Goal: Task Accomplishment & Management: Complete application form

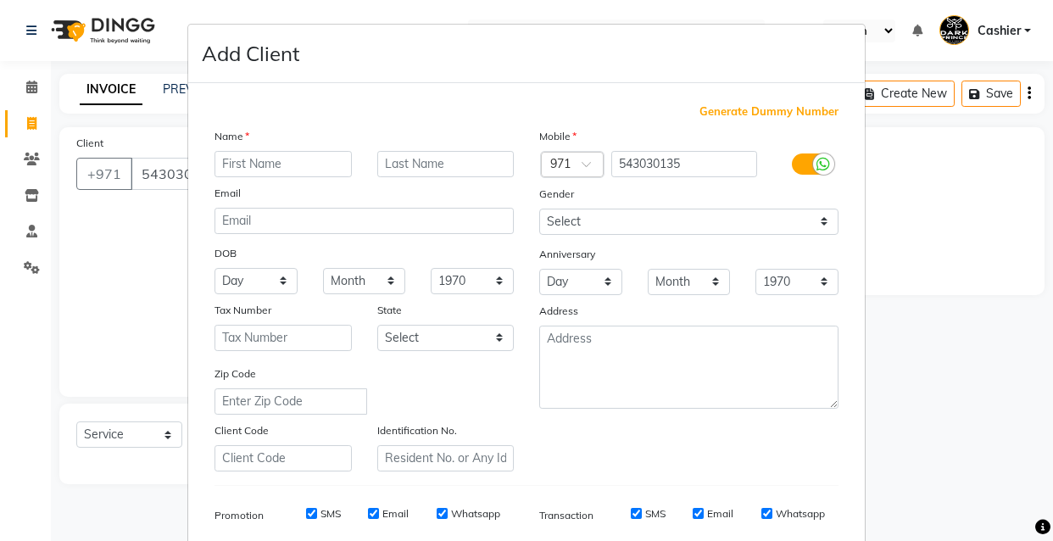
select select "8540"
select select "service"
drag, startPoint x: 242, startPoint y: 178, endPoint x: 239, endPoint y: 165, distance: 13.2
click at [238, 167] on div "Name Email DOB Day 01 02 03 04 05 06 07 08 09 10 11 12 13 14 15 16 17 18 19 20 …" at bounding box center [364, 299] width 325 height 344
click at [238, 167] on input "text" at bounding box center [282, 164] width 137 height 26
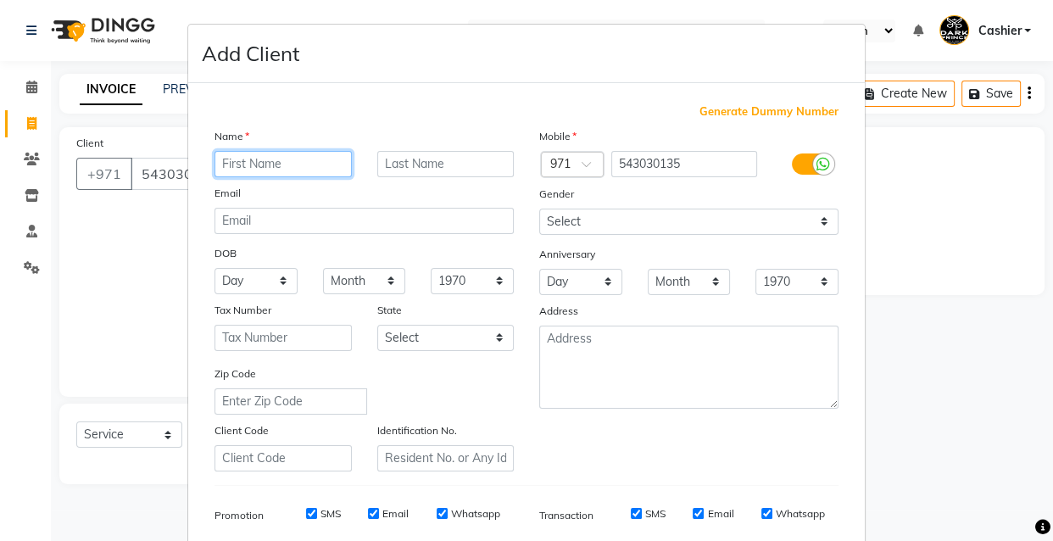
click at [239, 165] on input "text" at bounding box center [282, 164] width 137 height 26
type input "[PERSON_NAME]"
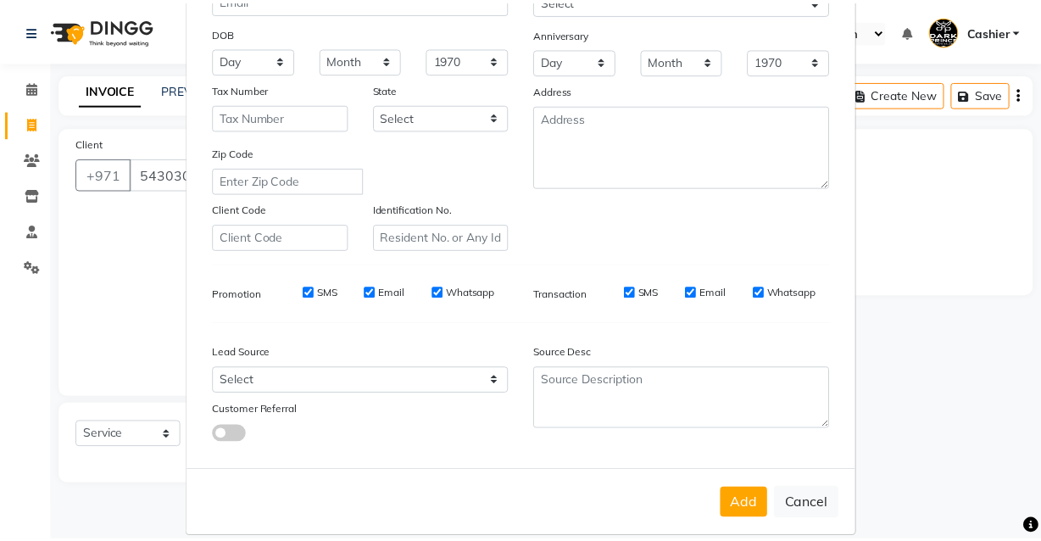
scroll to position [246, 0]
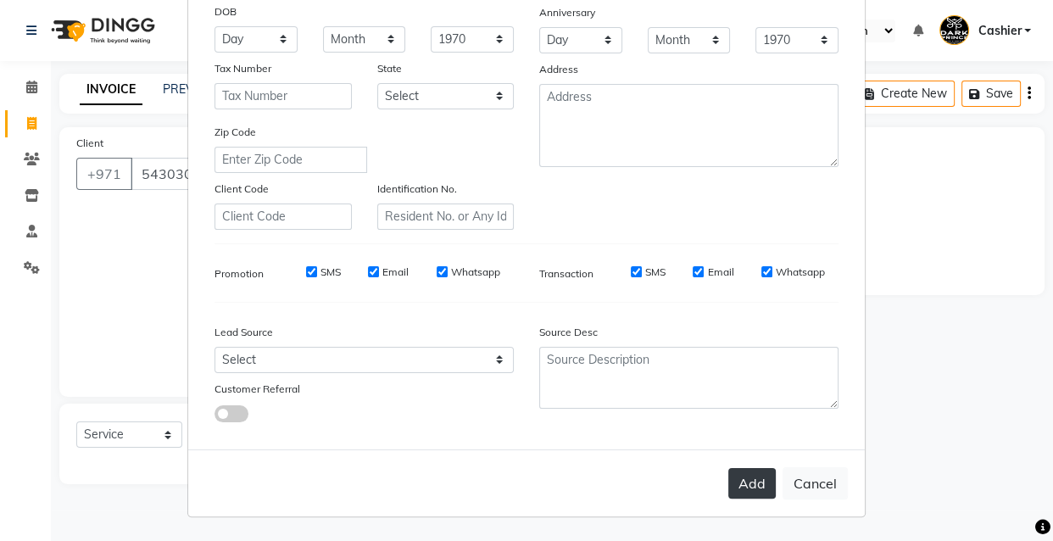
click at [750, 484] on button "Add" at bounding box center [751, 483] width 47 height 31
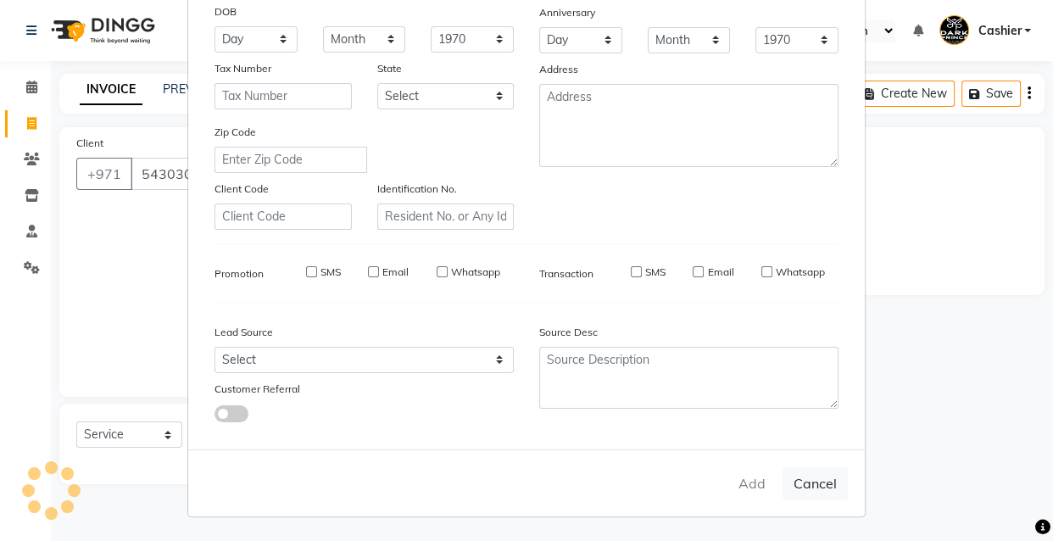
type input "54*****35"
select select
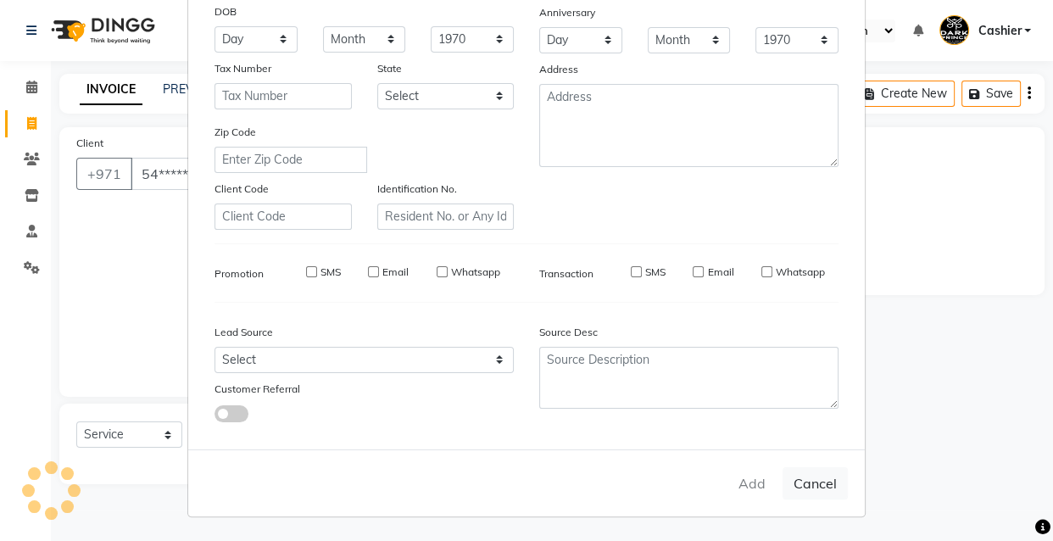
select select
checkbox input "false"
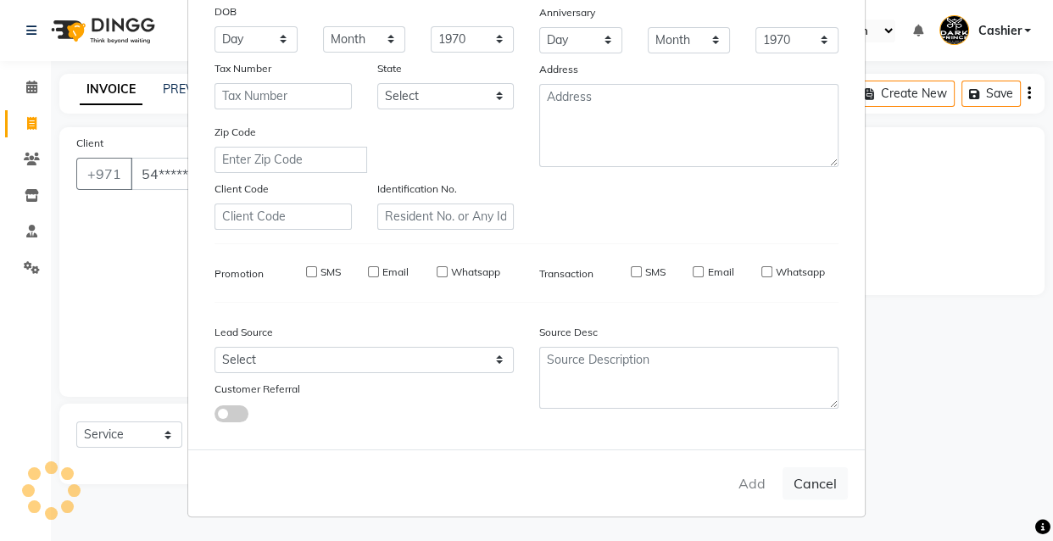
checkbox input "false"
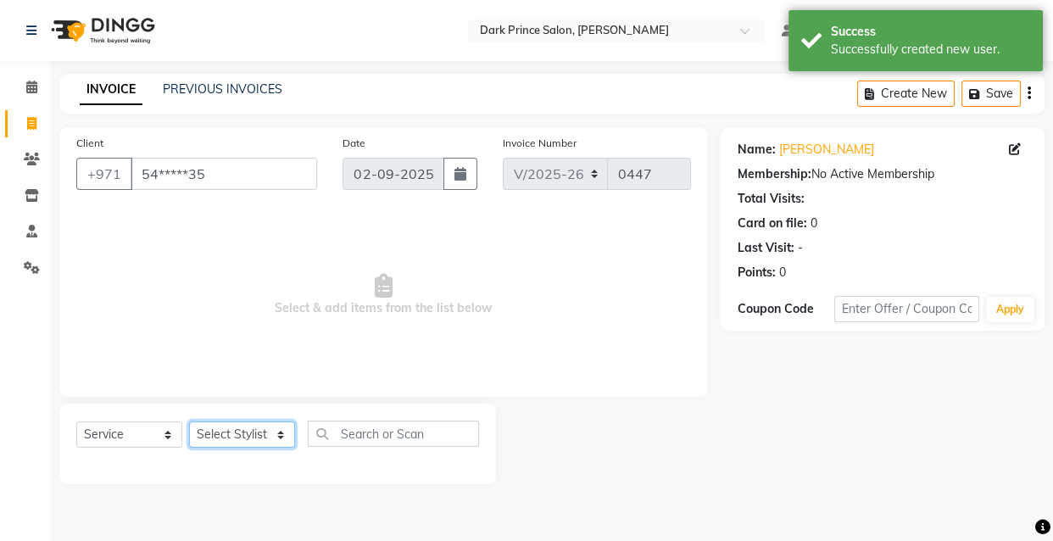
click at [265, 429] on select "Select Stylist [PERSON_NAME] [PERSON_NAME]" at bounding box center [242, 434] width 106 height 26
click at [276, 437] on select "Select Stylist [PERSON_NAME] [PERSON_NAME]" at bounding box center [242, 434] width 106 height 26
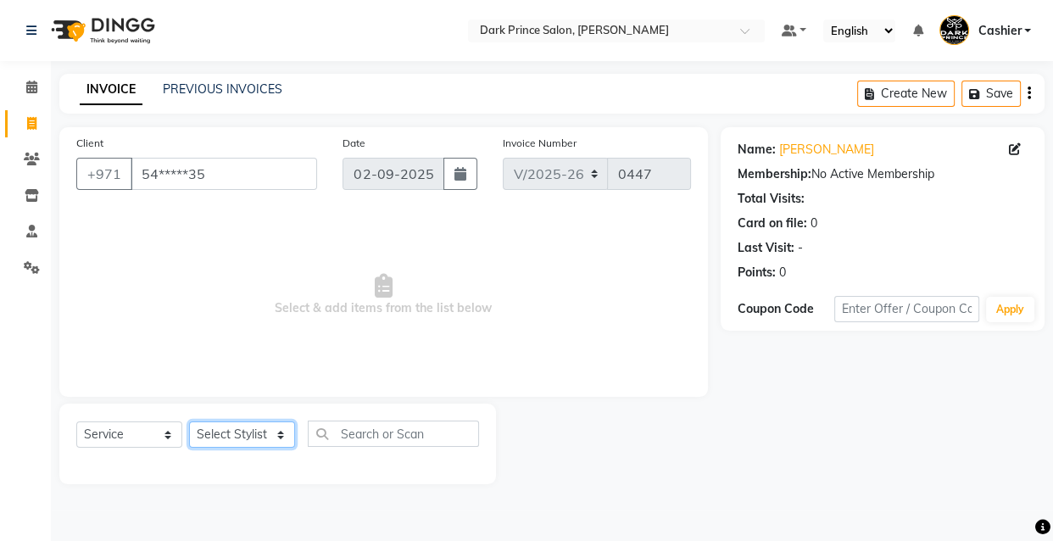
click at [273, 431] on select "Select Stylist [PERSON_NAME] [PERSON_NAME]" at bounding box center [242, 434] width 106 height 26
select select "84431"
click at [189, 421] on select "Select Stylist [PERSON_NAME] [PERSON_NAME]" at bounding box center [242, 434] width 106 height 26
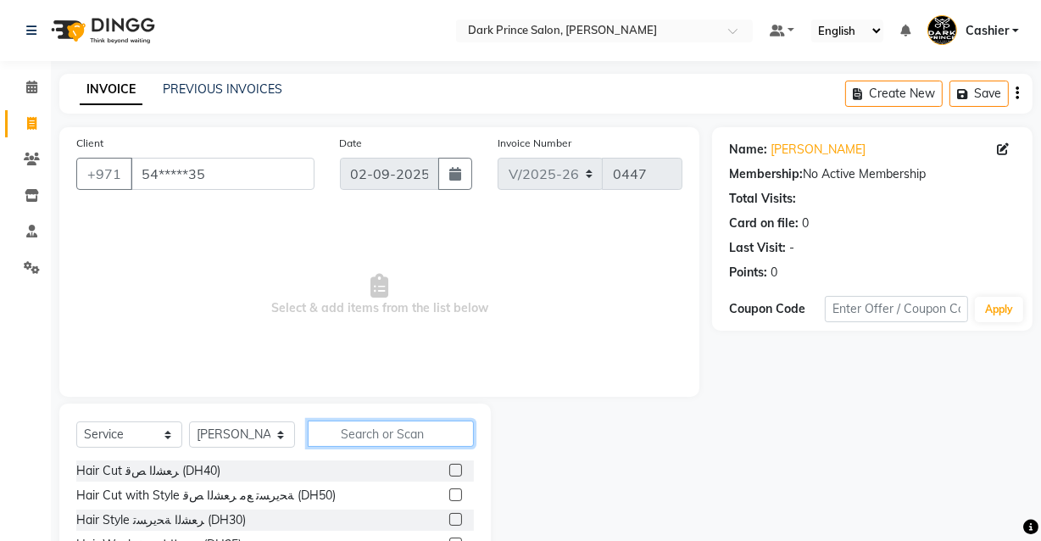
click at [403, 424] on input "text" at bounding box center [391, 433] width 166 height 26
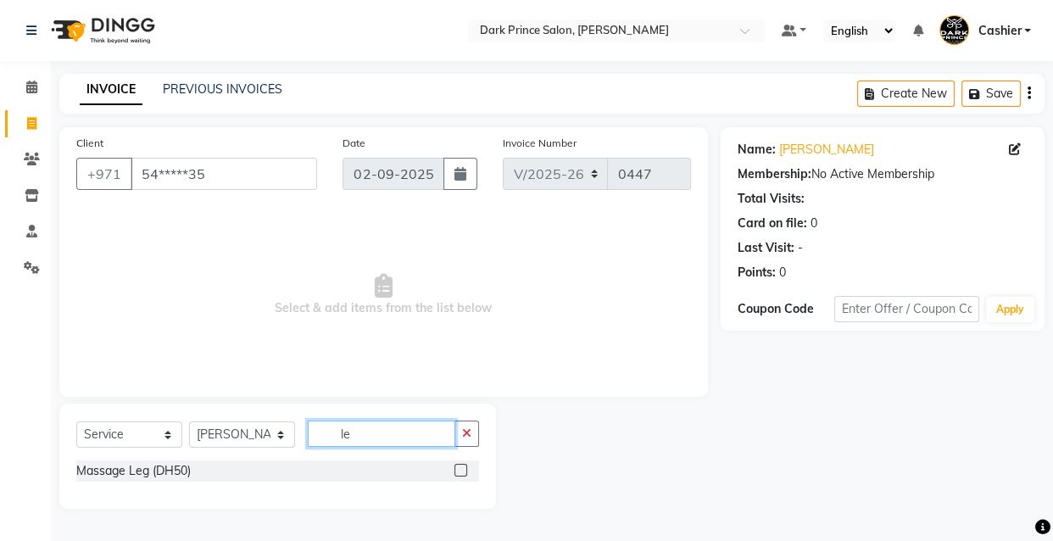
type input "l"
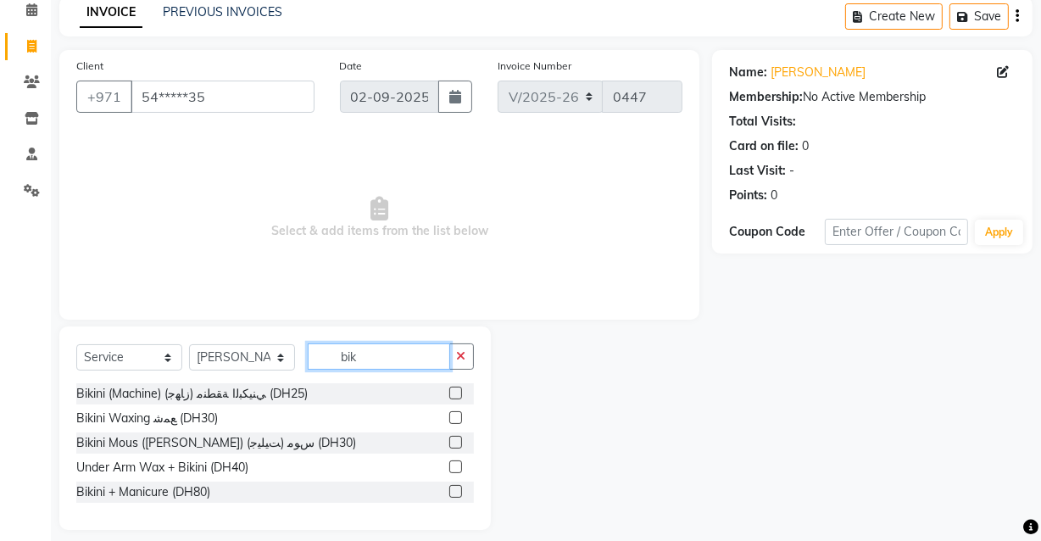
scroll to position [92, 0]
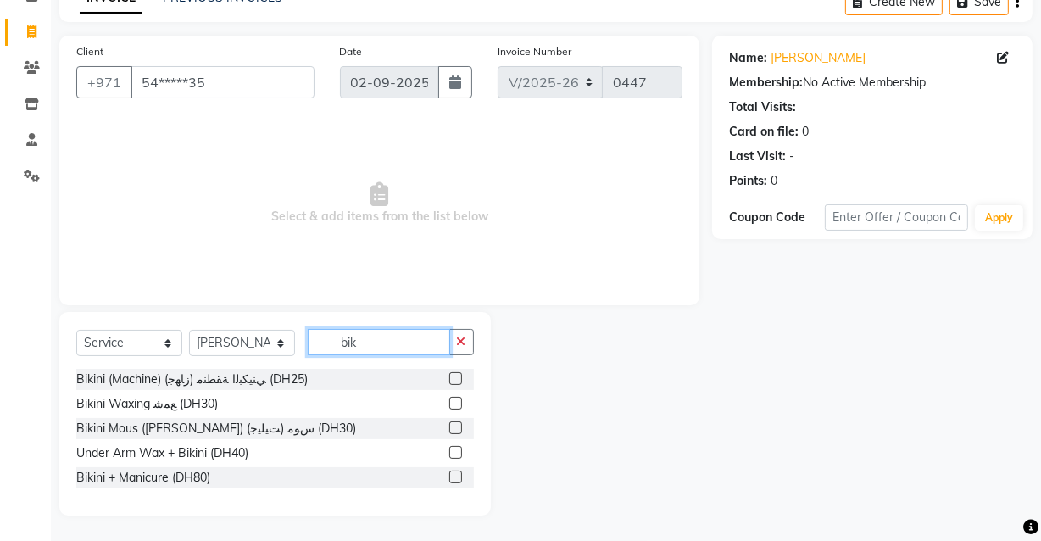
type input "bik"
click at [453, 425] on label at bounding box center [455, 427] width 13 height 13
click at [453, 425] on input "checkbox" at bounding box center [454, 428] width 11 height 11
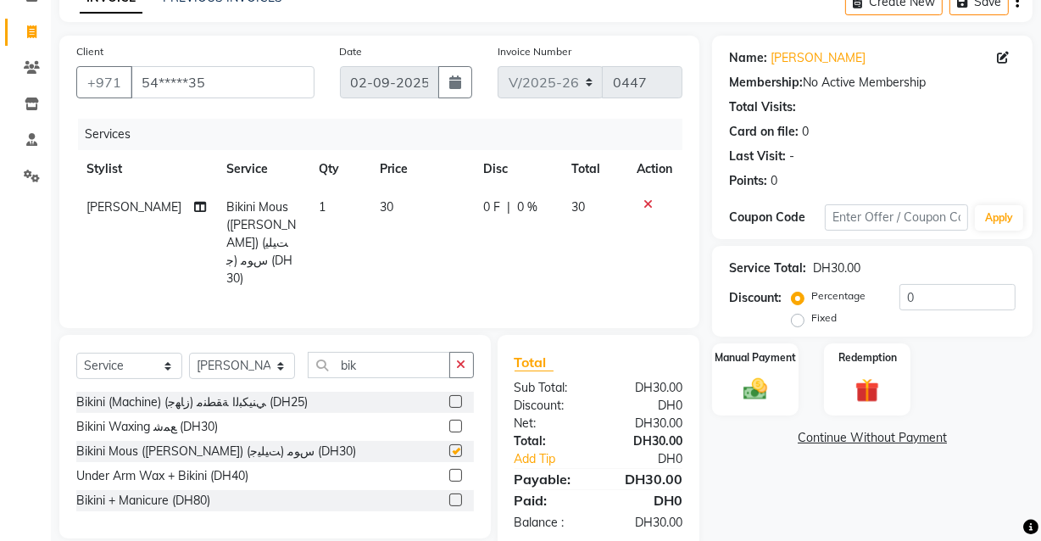
checkbox input "false"
click at [384, 352] on input "bik" at bounding box center [379, 365] width 142 height 26
type input "b"
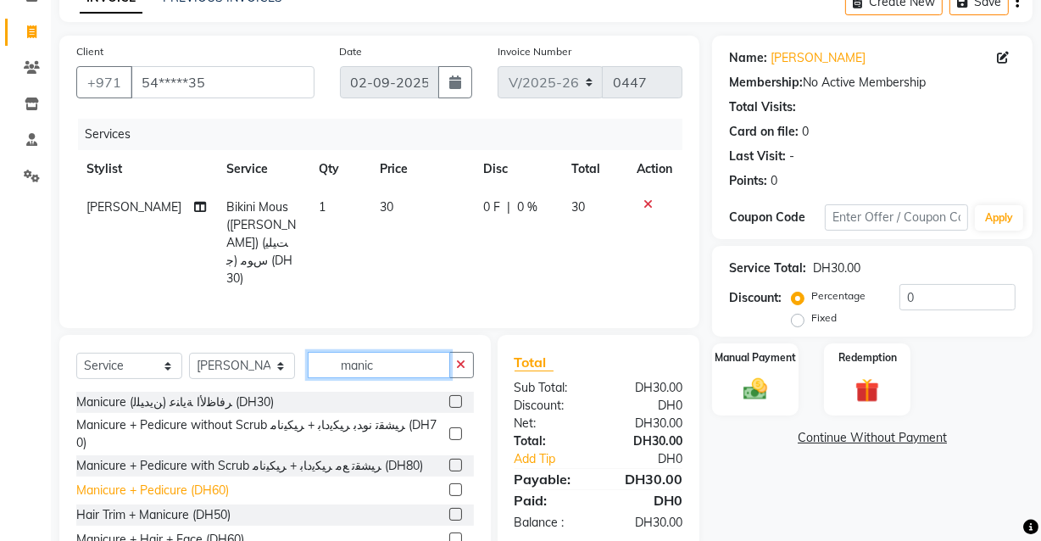
type input "manic"
click at [203, 481] on div "Manicure + Pedicure (DH60)" at bounding box center [152, 490] width 153 height 18
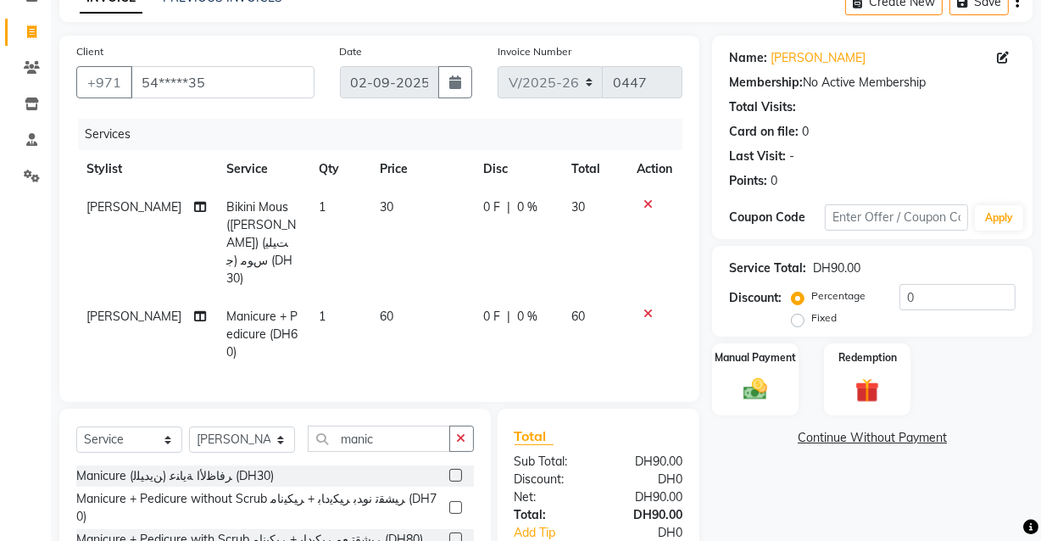
checkbox input "false"
click at [387, 299] on td "60" at bounding box center [422, 335] width 104 height 74
select select "84431"
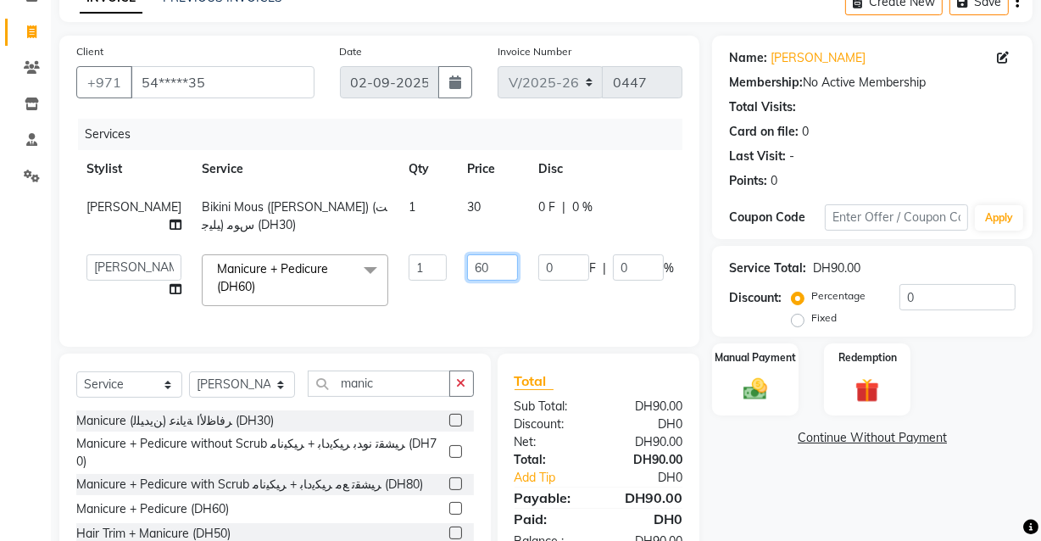
click at [467, 268] on input "60" at bounding box center [492, 267] width 51 height 26
type input "6"
type input "4"
type input "50"
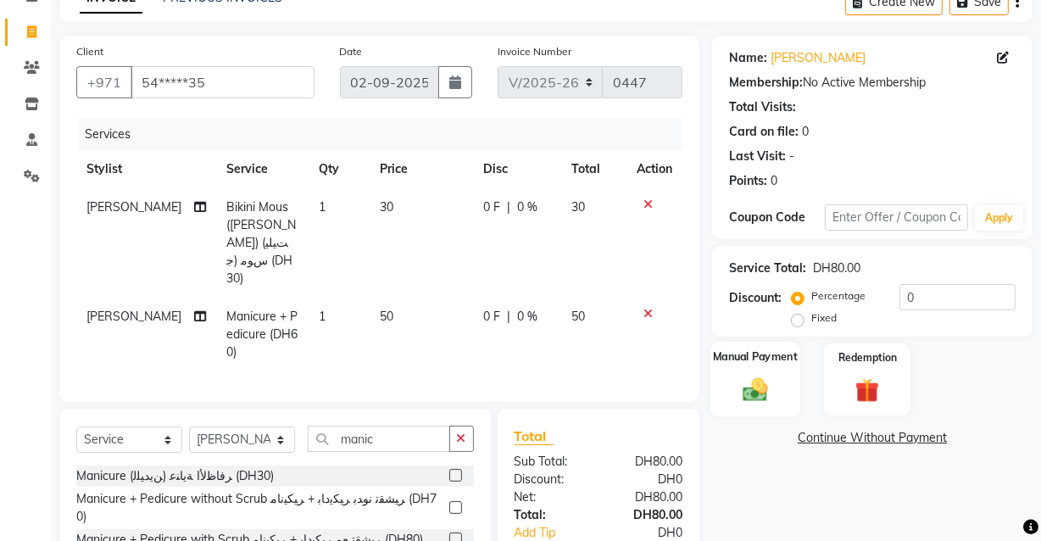
click at [765, 370] on div "Manual Payment" at bounding box center [755, 379] width 90 height 75
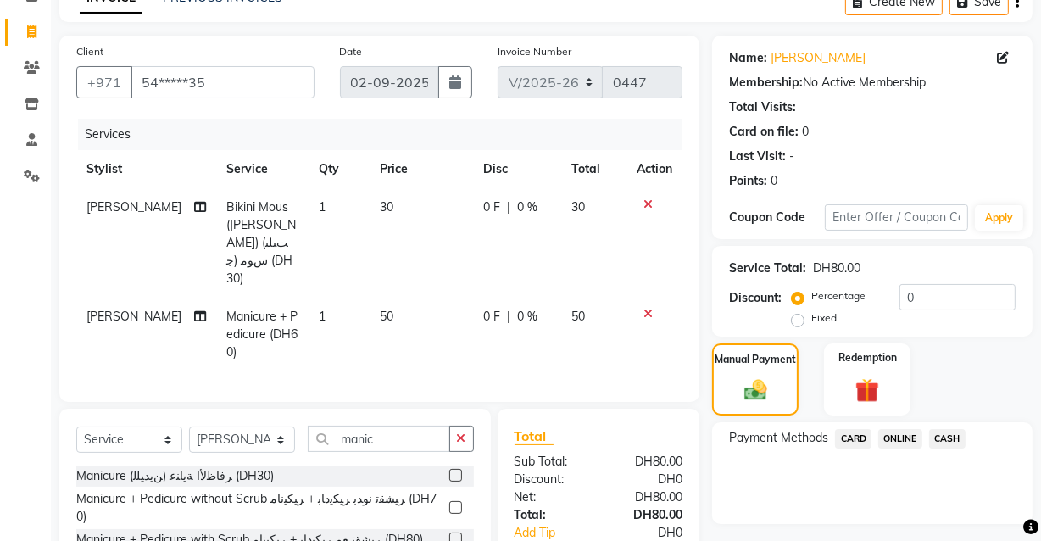
click at [951, 440] on span "CASH" at bounding box center [947, 438] width 36 height 19
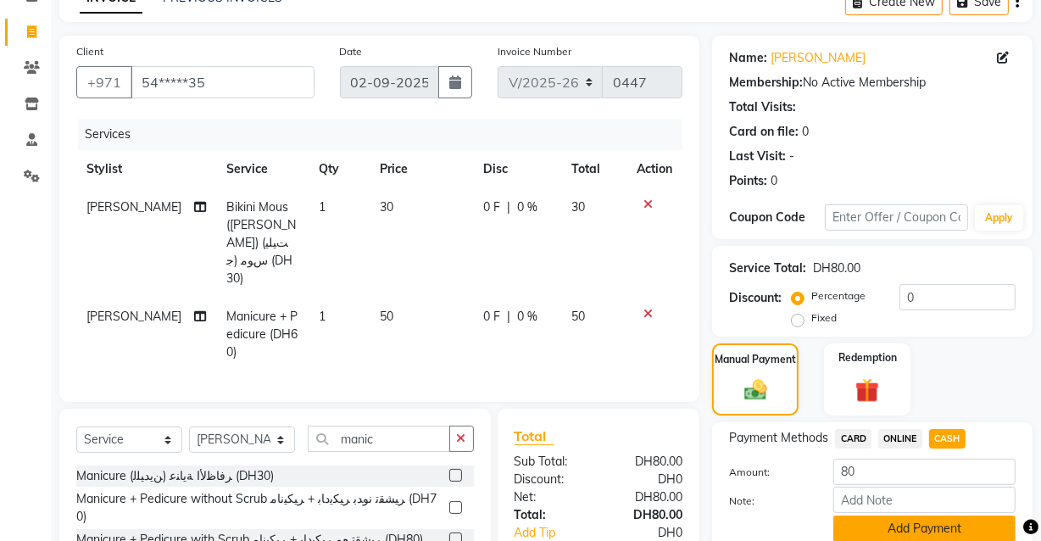
click at [972, 525] on button "Add Payment" at bounding box center [924, 528] width 182 height 26
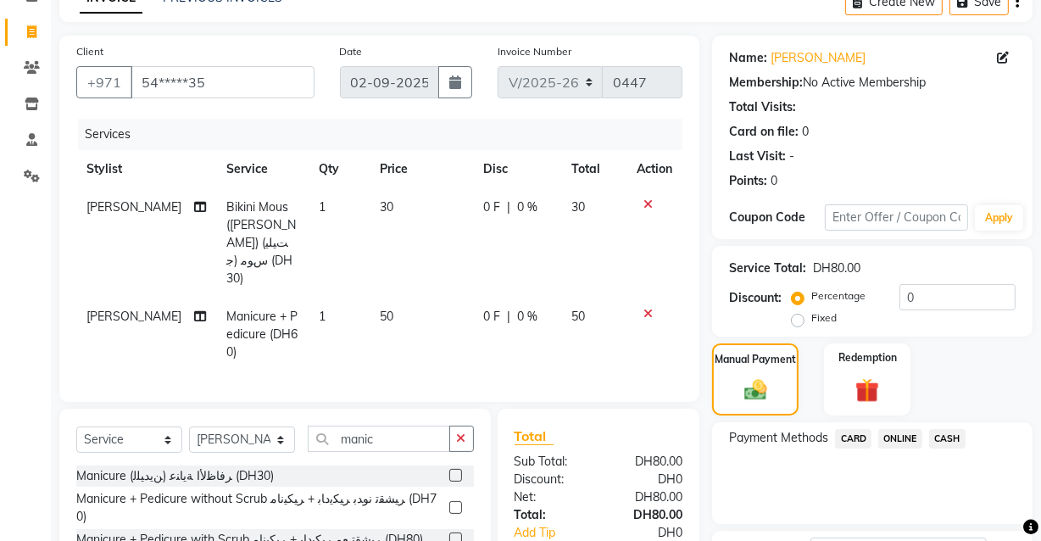
scroll to position [252, 0]
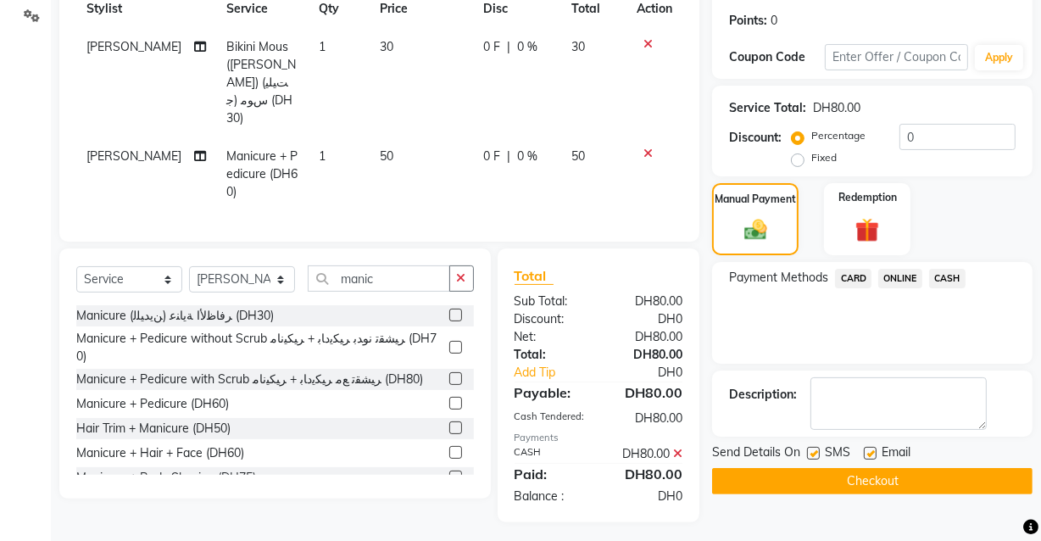
click at [944, 476] on button "Checkout" at bounding box center [872, 481] width 320 height 26
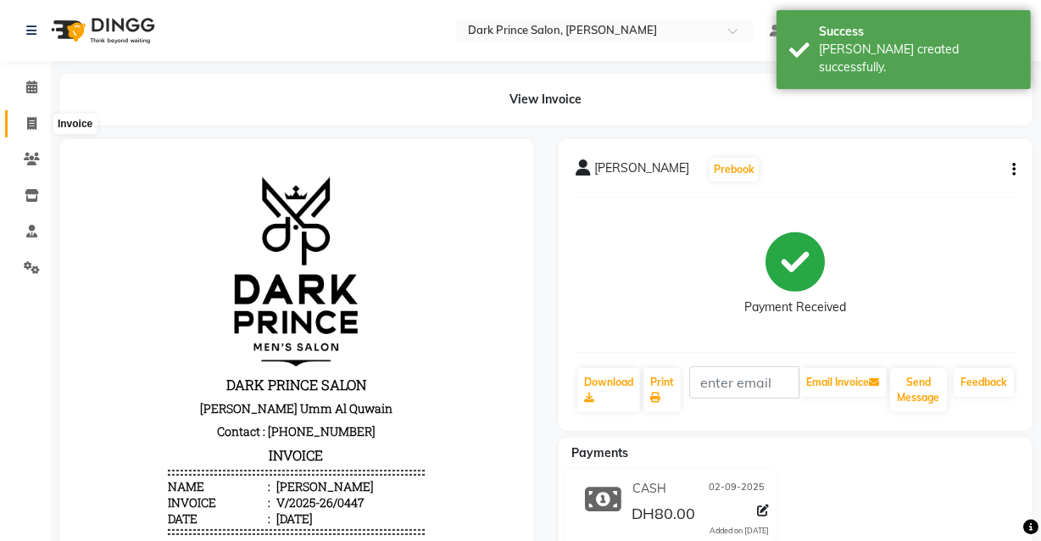
click at [34, 120] on icon at bounding box center [31, 123] width 9 height 13
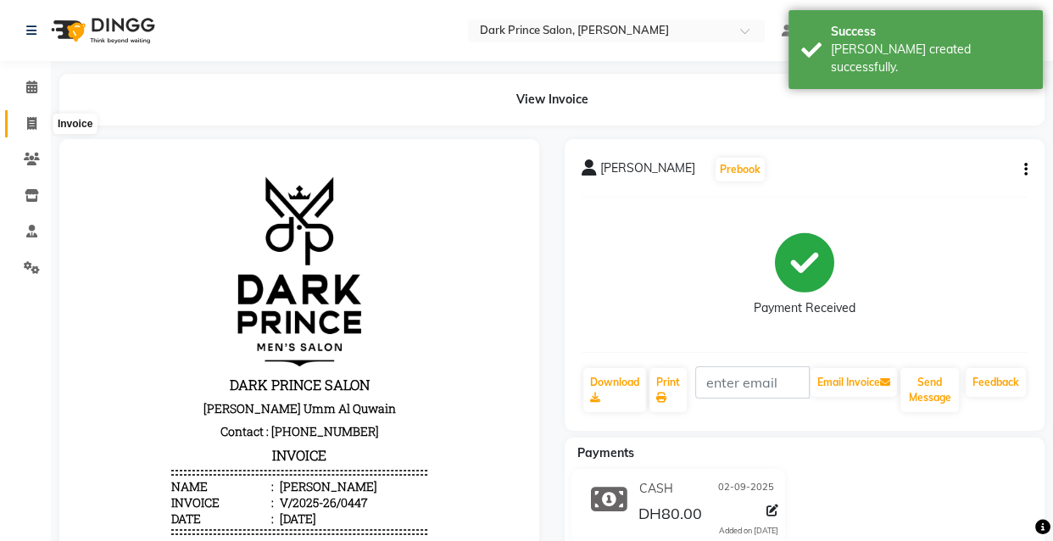
select select "service"
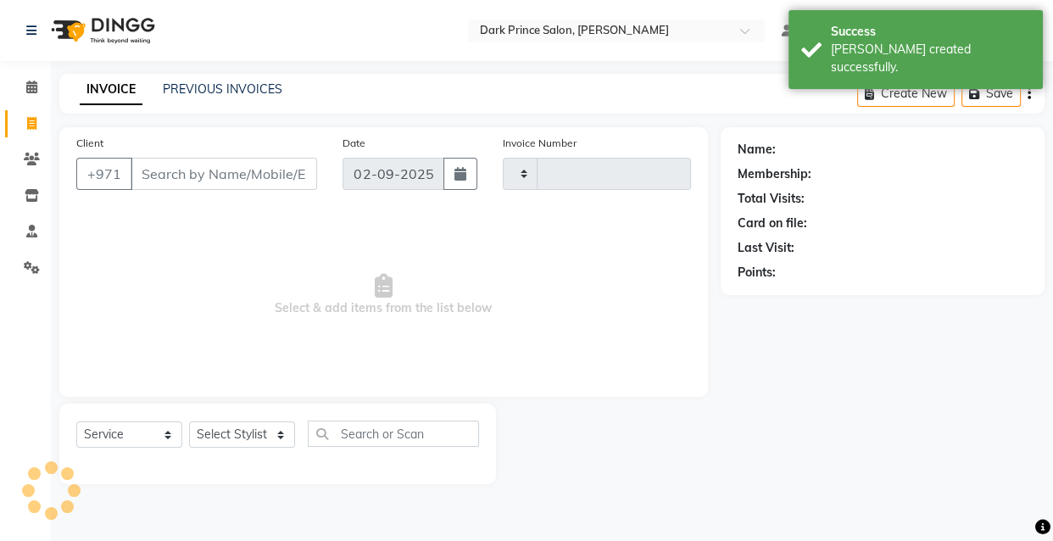
type input "0448"
select select "8540"
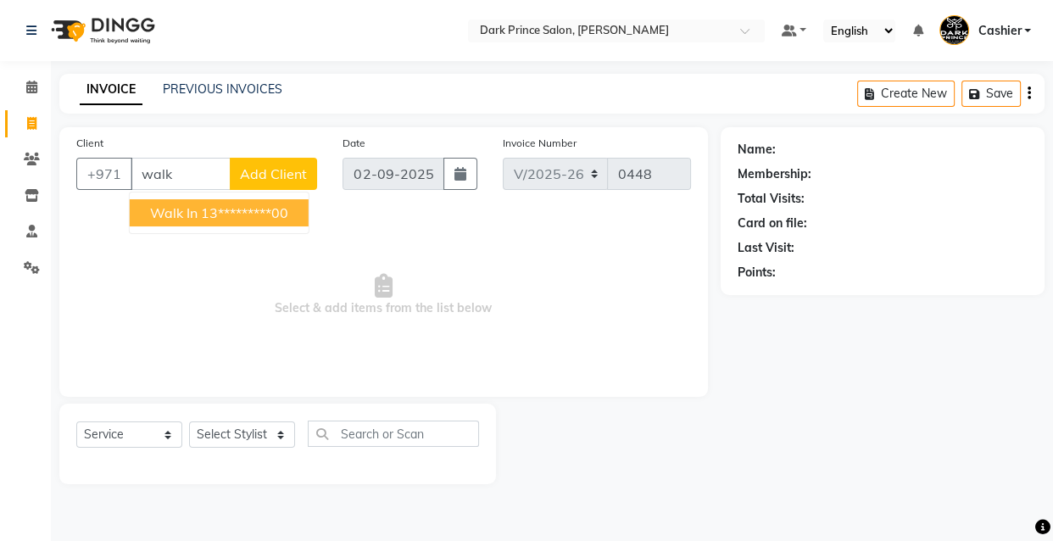
click at [203, 209] on ngb-highlight "13*********00" at bounding box center [244, 212] width 87 height 17
type input "13*********00"
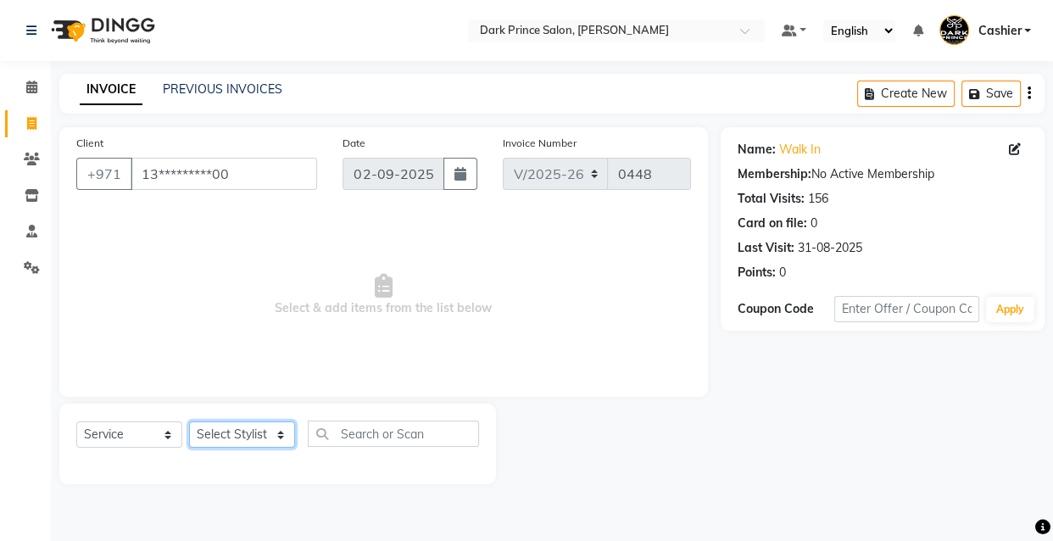
click at [274, 429] on select "Select Stylist [PERSON_NAME] [PERSON_NAME]" at bounding box center [242, 434] width 106 height 26
select select "84431"
click at [189, 421] on select "Select Stylist [PERSON_NAME] [PERSON_NAME]" at bounding box center [242, 434] width 106 height 26
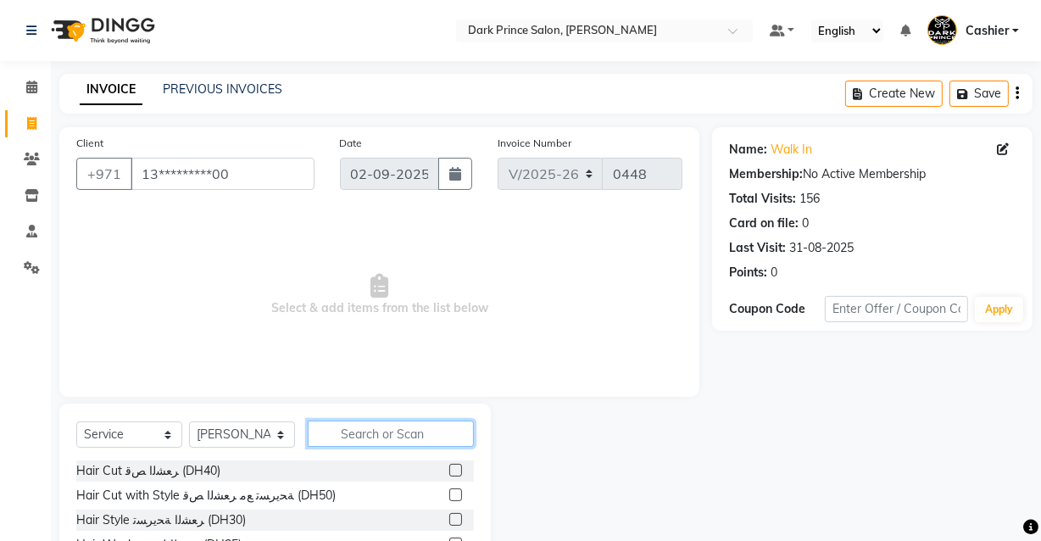
click at [423, 441] on input "text" at bounding box center [391, 433] width 166 height 26
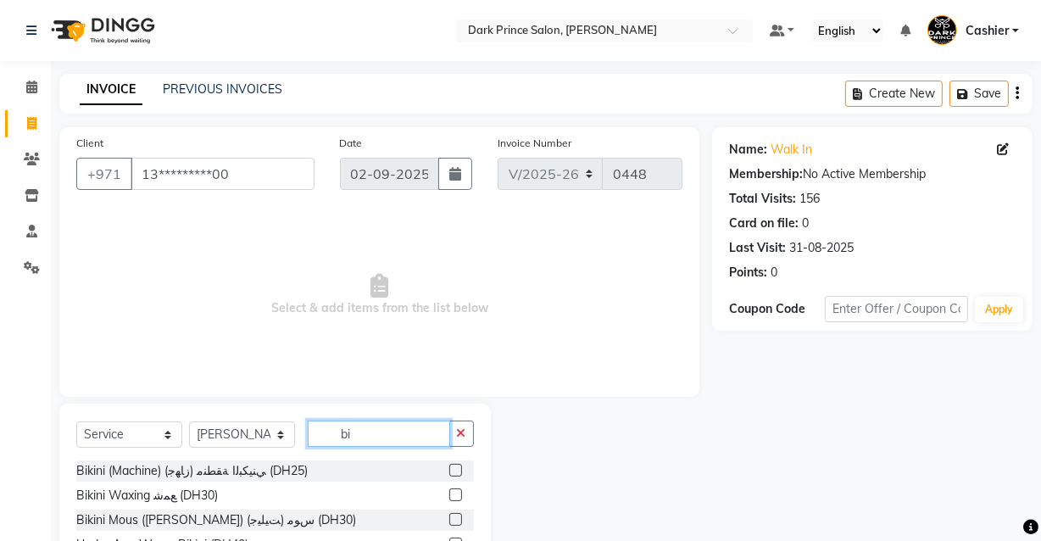
scroll to position [92, 0]
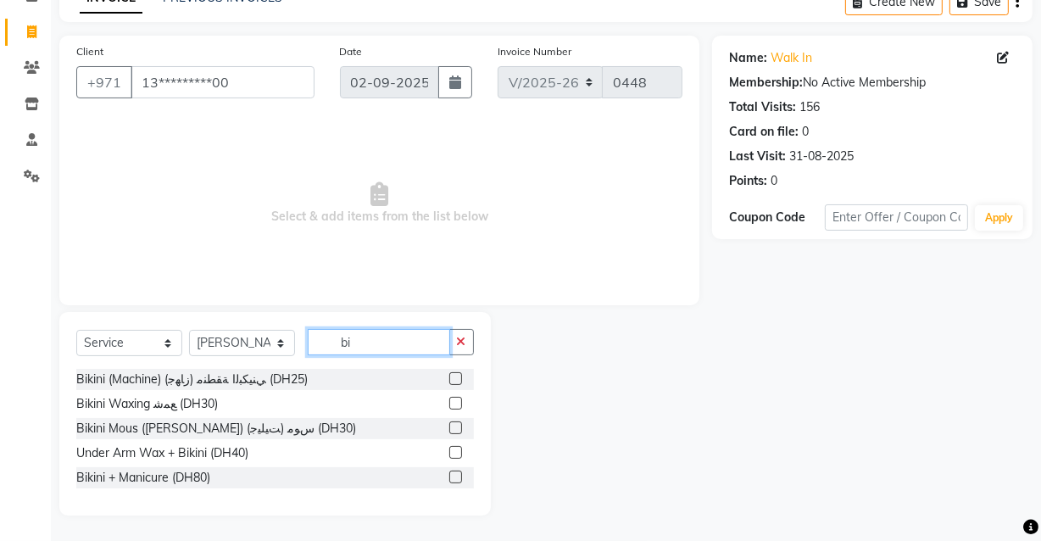
type input "bi"
click at [314, 373] on div "Bikini (Machine) (زﺎﻬﺟ) ﻲﻨﻴﻜﺒﻟا ﺔﻘﻄﻨﻣ (DH25)" at bounding box center [275, 379] width 398 height 21
click at [453, 377] on label at bounding box center [455, 378] width 13 height 13
click at [453, 377] on input "checkbox" at bounding box center [454, 379] width 11 height 11
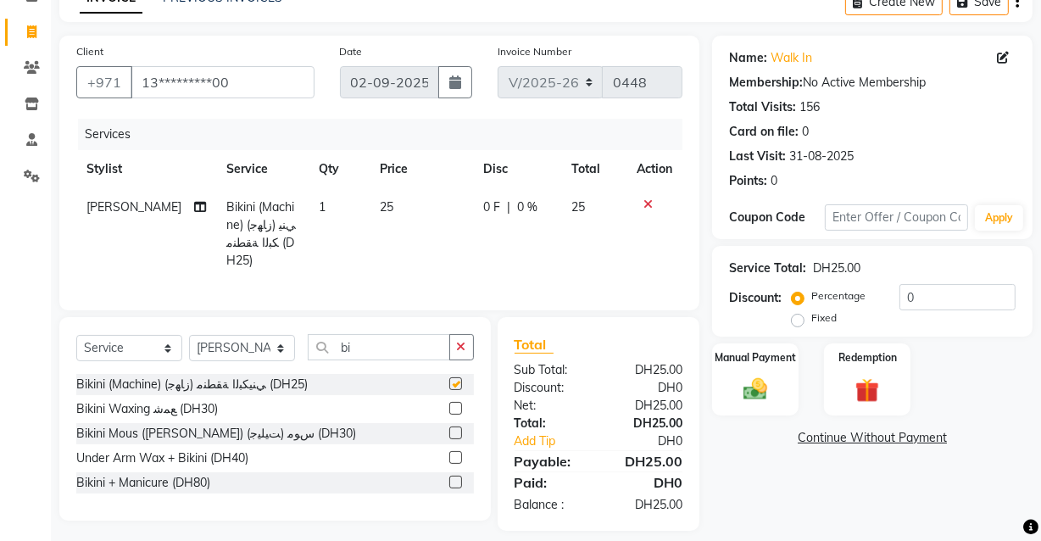
checkbox input "false"
click at [393, 209] on td "25" at bounding box center [422, 234] width 104 height 92
select select "84431"
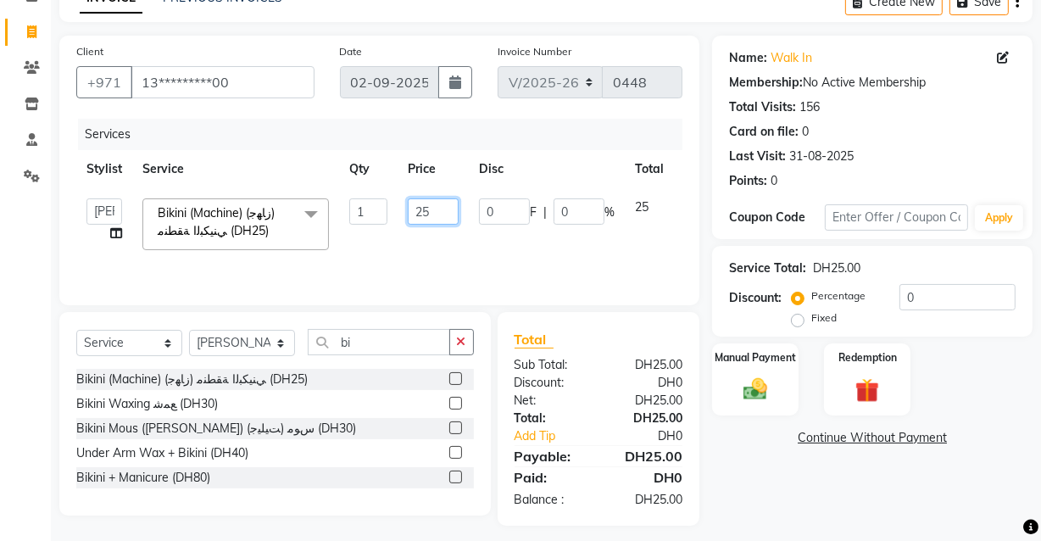
click at [447, 217] on input "25" at bounding box center [433, 211] width 51 height 26
type input "20"
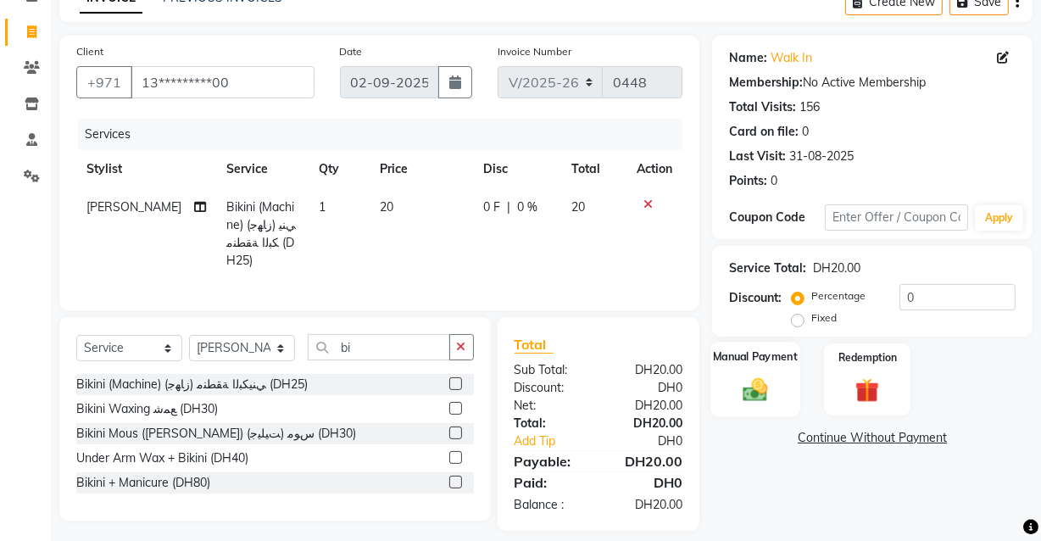
click at [773, 384] on img at bounding box center [755, 389] width 41 height 29
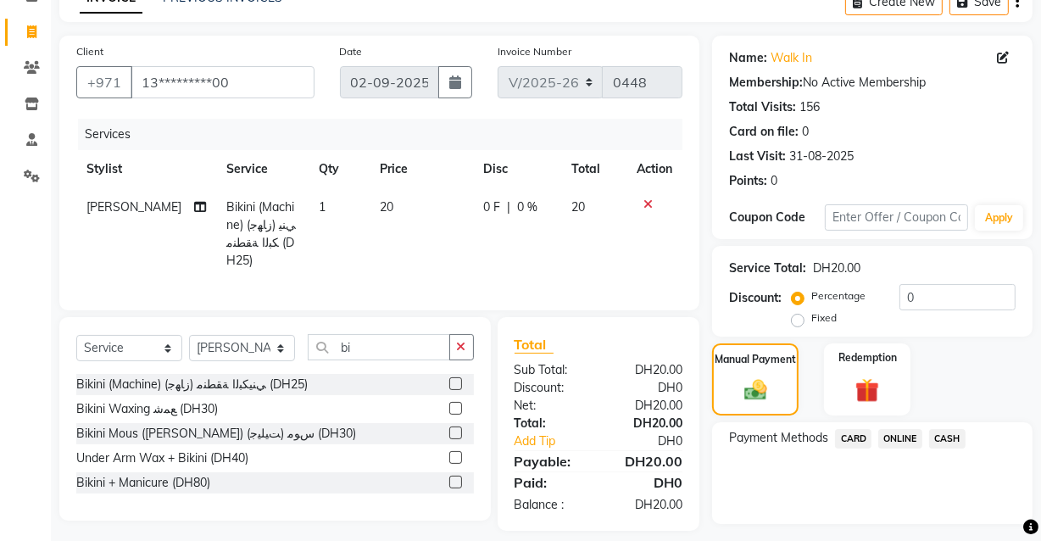
click at [958, 439] on span "CASH" at bounding box center [947, 438] width 36 height 19
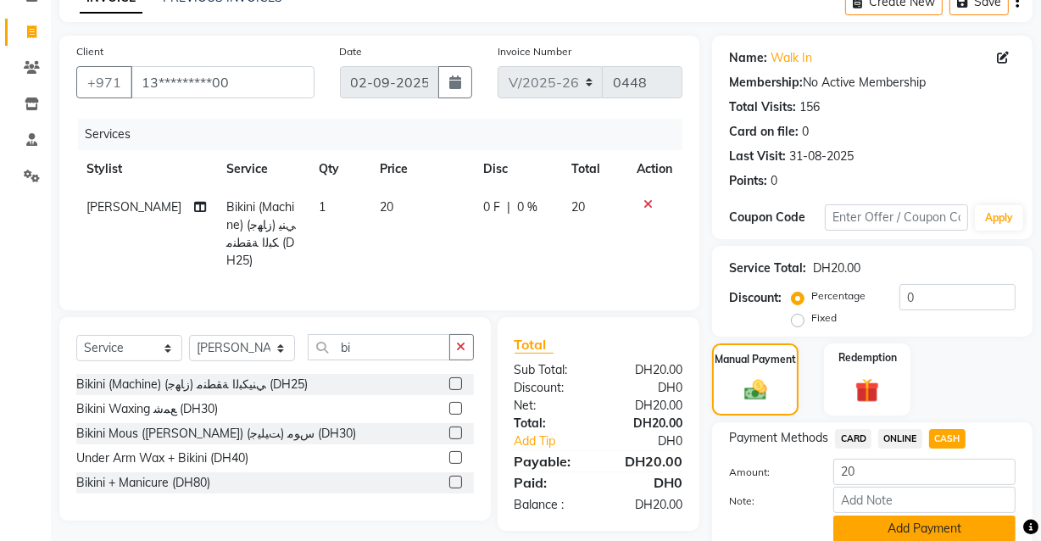
click at [932, 532] on button "Add Payment" at bounding box center [924, 528] width 182 height 26
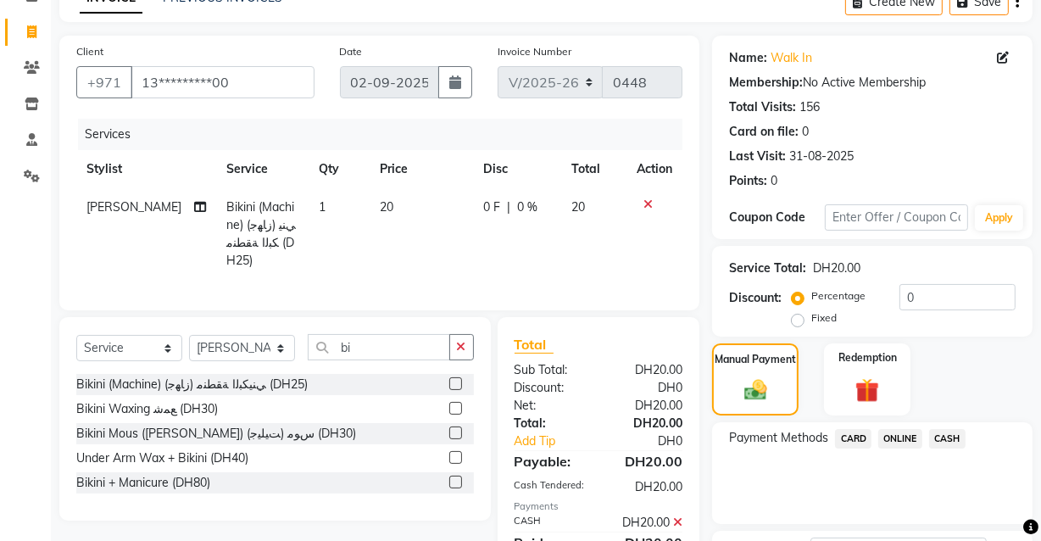
scroll to position [229, 0]
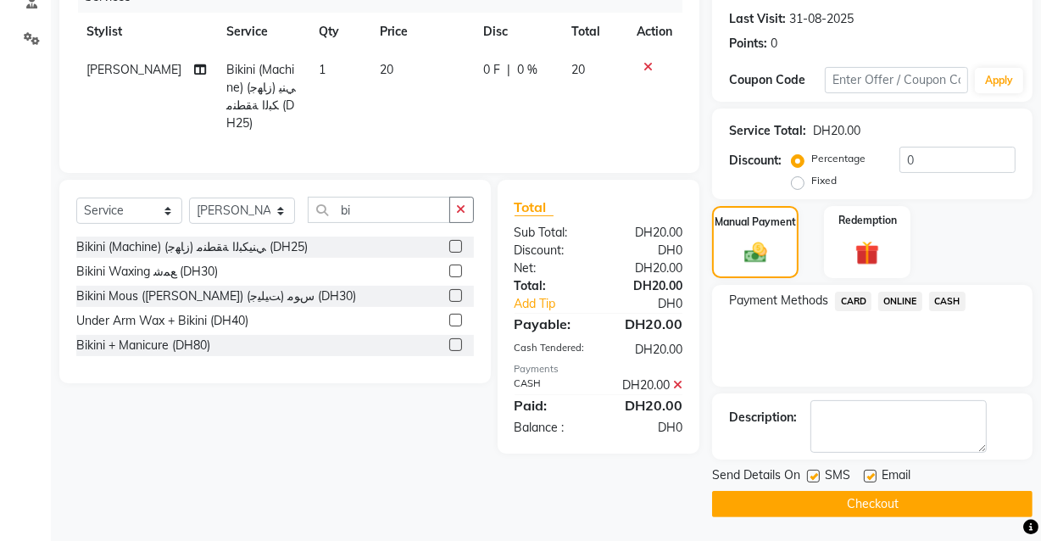
click at [942, 496] on button "Checkout" at bounding box center [872, 504] width 320 height 26
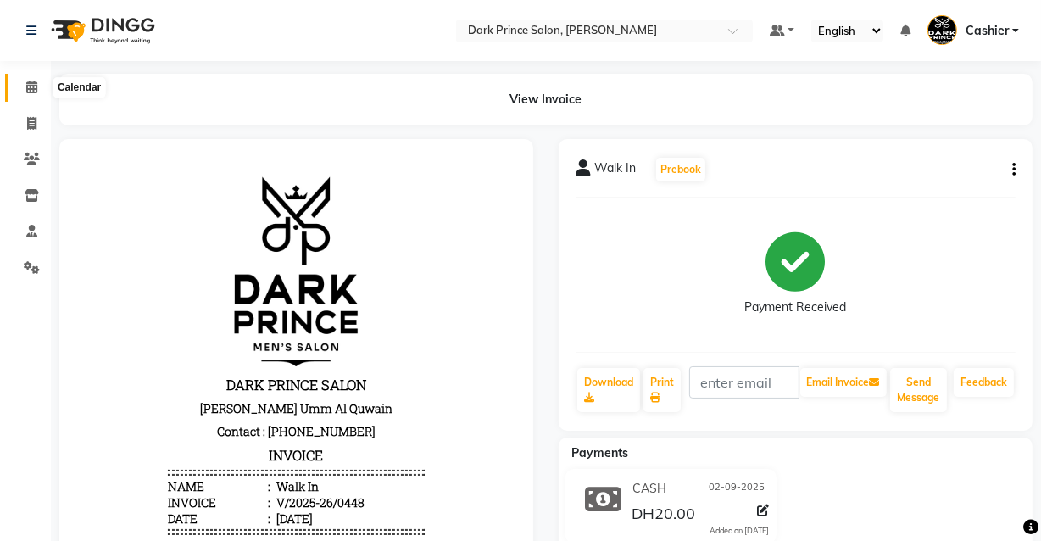
click at [28, 92] on icon at bounding box center [31, 87] width 11 height 13
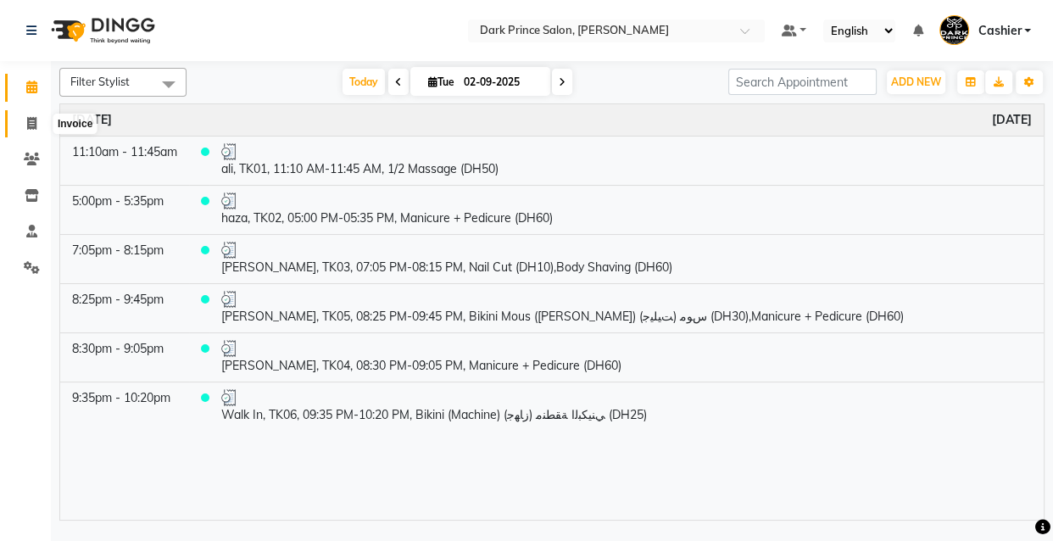
click at [34, 127] on icon at bounding box center [31, 123] width 9 height 13
select select "service"
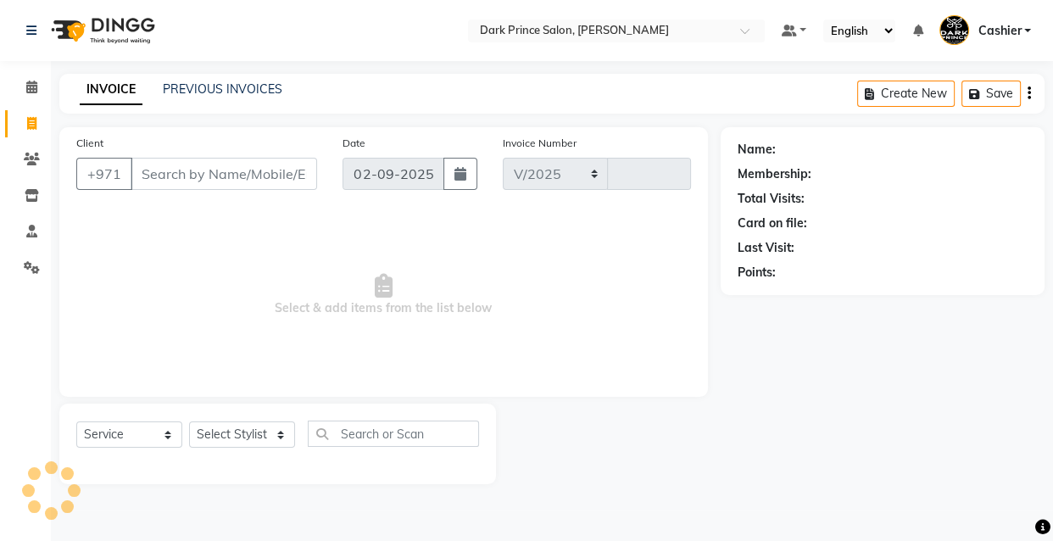
select select "8540"
type input "0449"
